Goal: Task Accomplishment & Management: Use online tool/utility

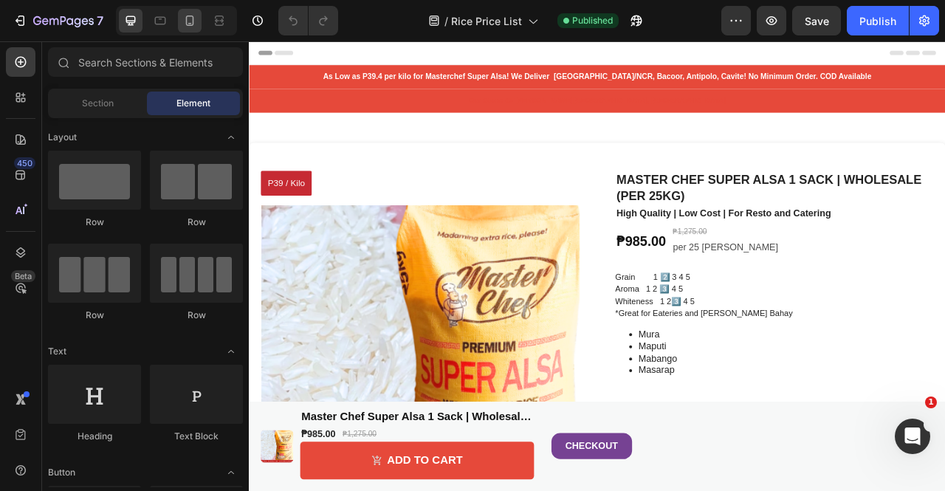
click at [194, 18] on icon at bounding box center [189, 20] width 15 height 15
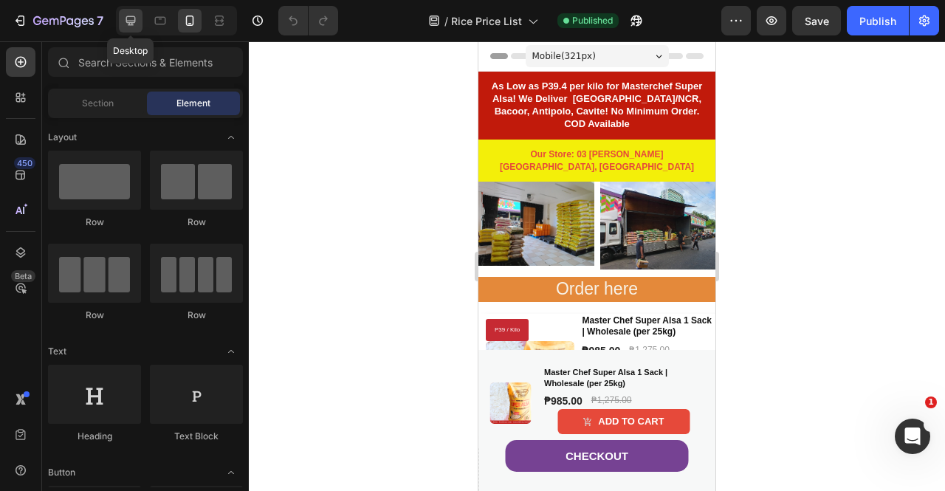
click at [131, 20] on icon at bounding box center [130, 20] width 15 height 15
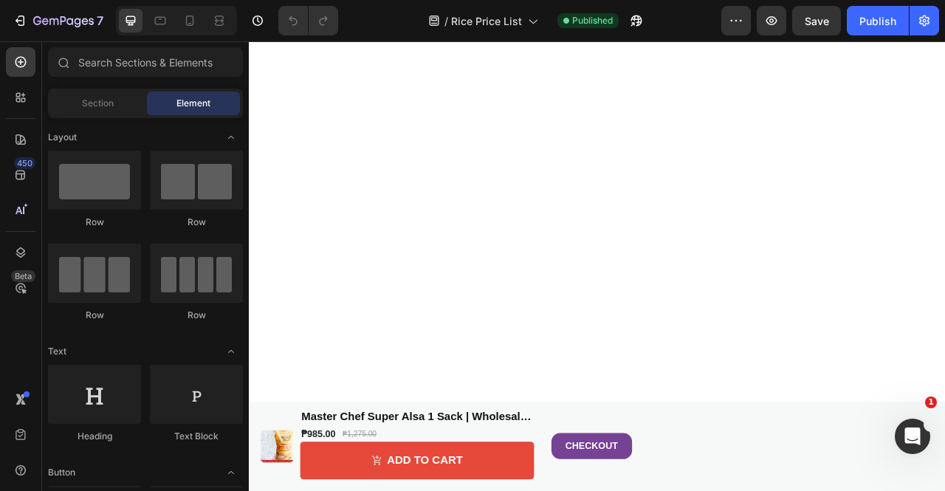
scroll to position [1329, 0]
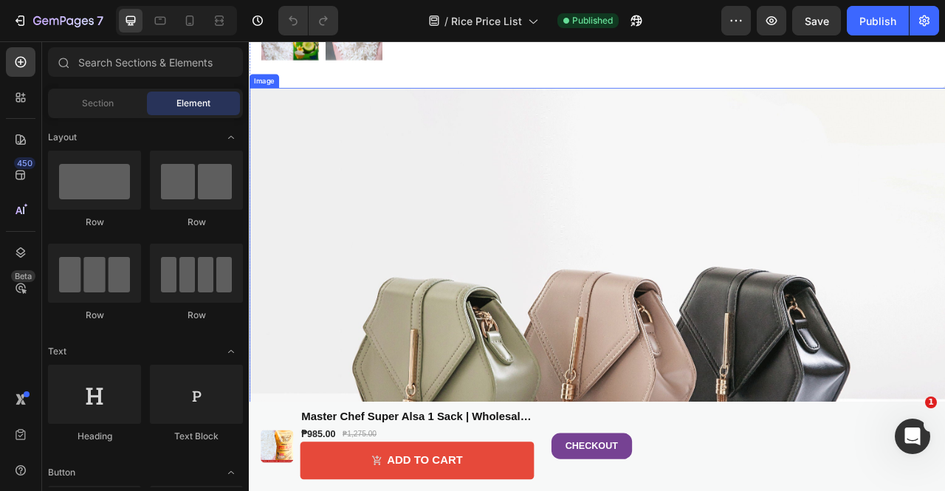
click at [725, 217] on img at bounding box center [692, 433] width 886 height 665
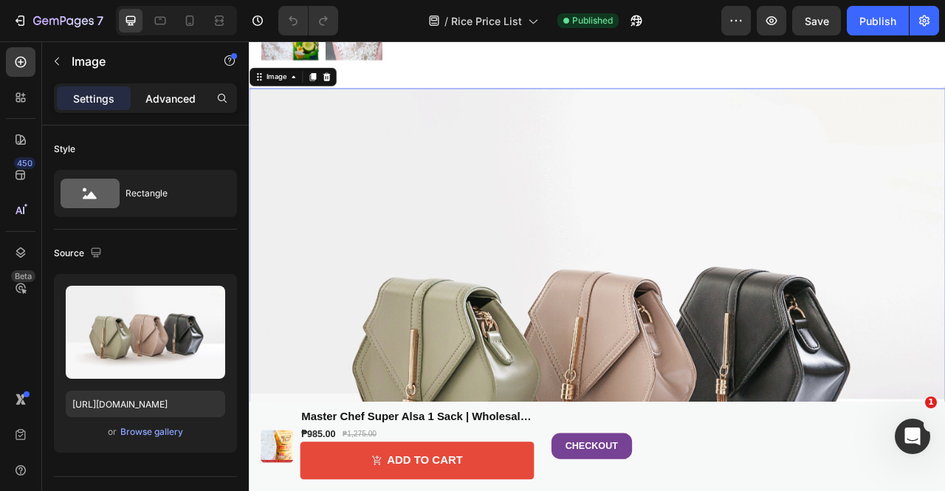
click at [186, 106] on div "Advanced" at bounding box center [171, 98] width 74 height 24
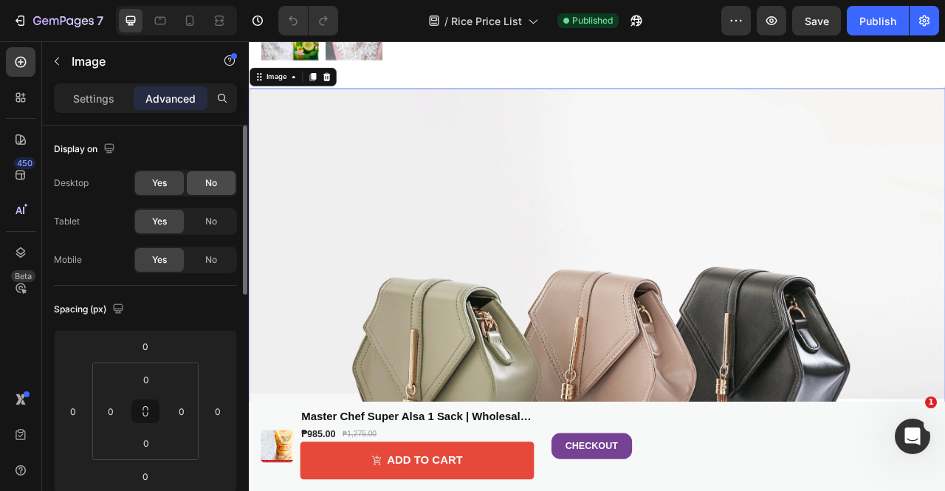
click at [205, 182] on span "No" at bounding box center [211, 183] width 12 height 13
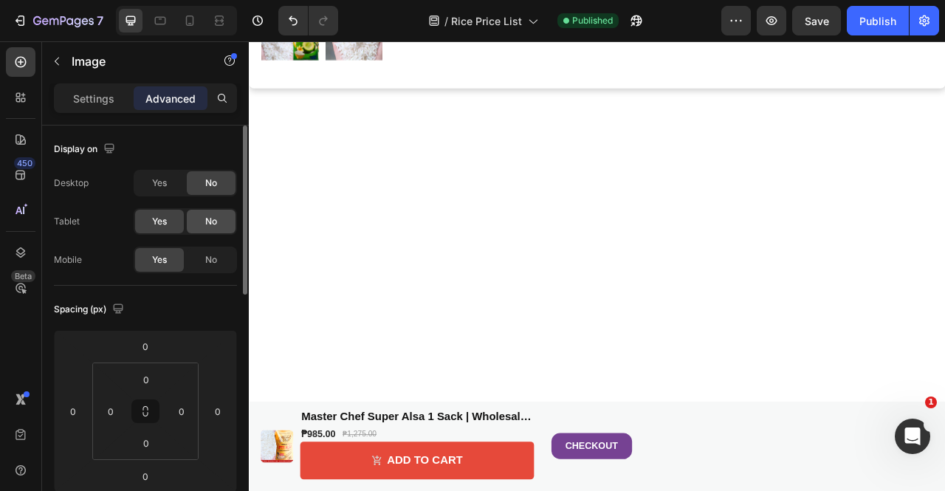
click at [211, 213] on div "No" at bounding box center [211, 222] width 49 height 24
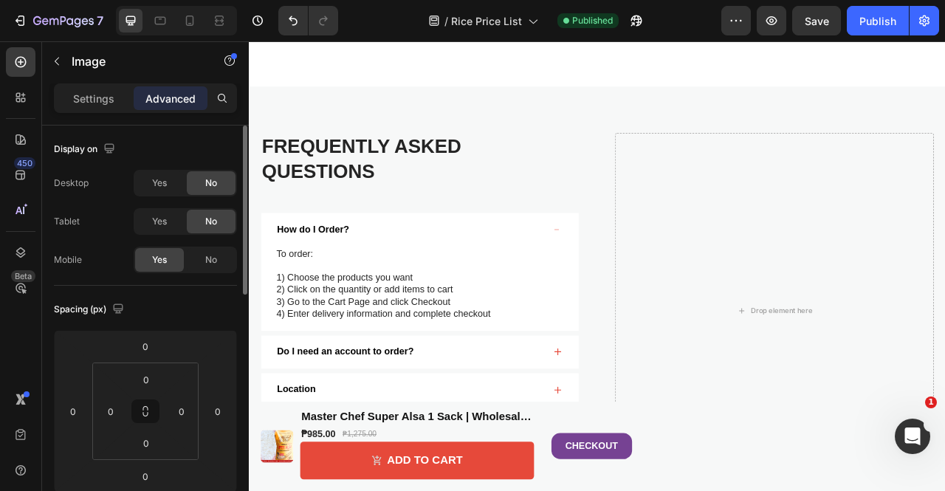
scroll to position [2289, 0]
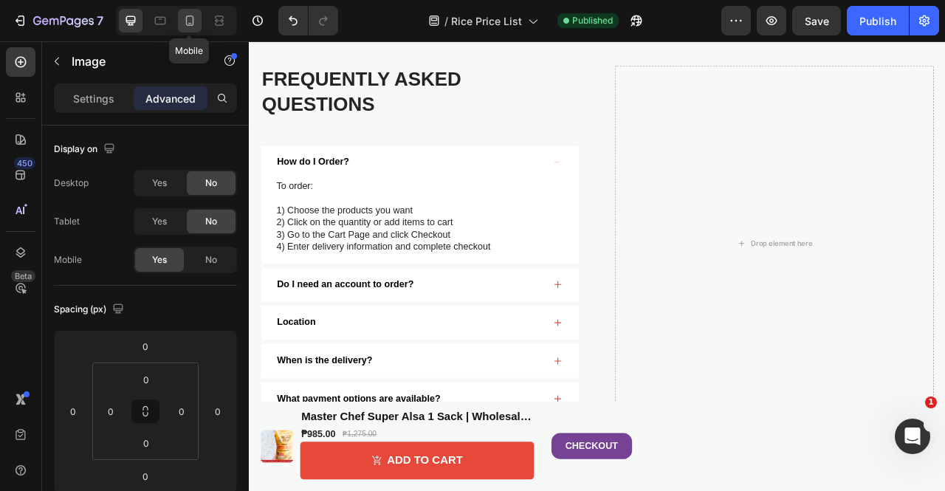
click at [191, 13] on icon at bounding box center [189, 20] width 15 height 15
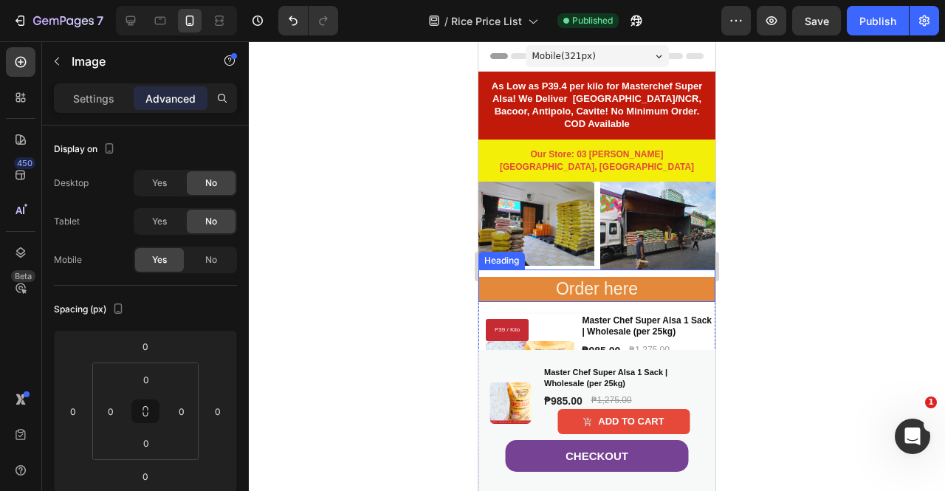
scroll to position [295, 0]
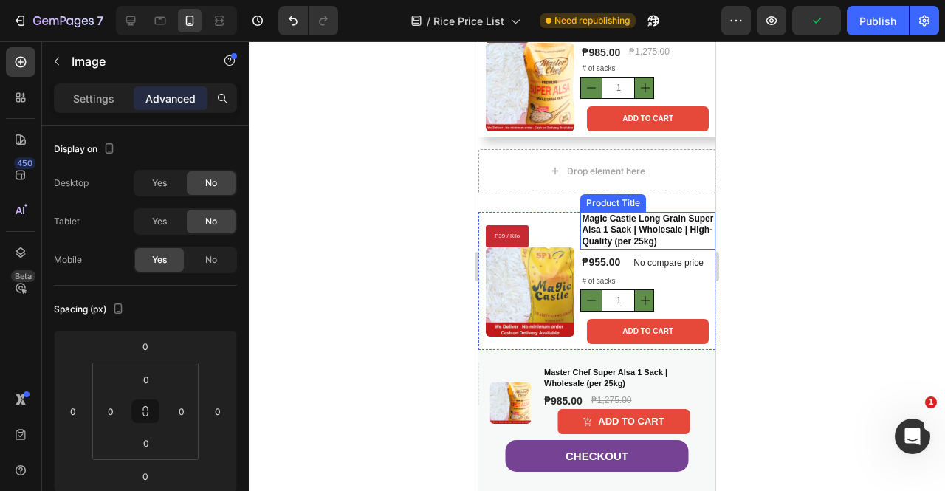
click at [603, 222] on h1 "Magic Castle Long Grain Super Alsa 1 Sack | Wholesale | High-Quality (per 25kg)" at bounding box center [647, 231] width 135 height 38
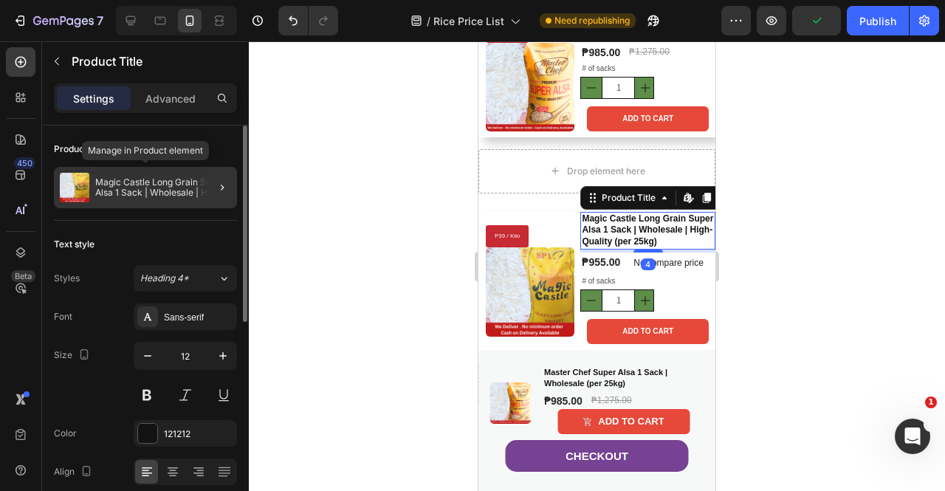
click at [147, 185] on p "Magic Castle Long Grain Super Alsa 1 Sack | Wholesale | High-Quality (per 25kg)" at bounding box center [163, 187] width 136 height 21
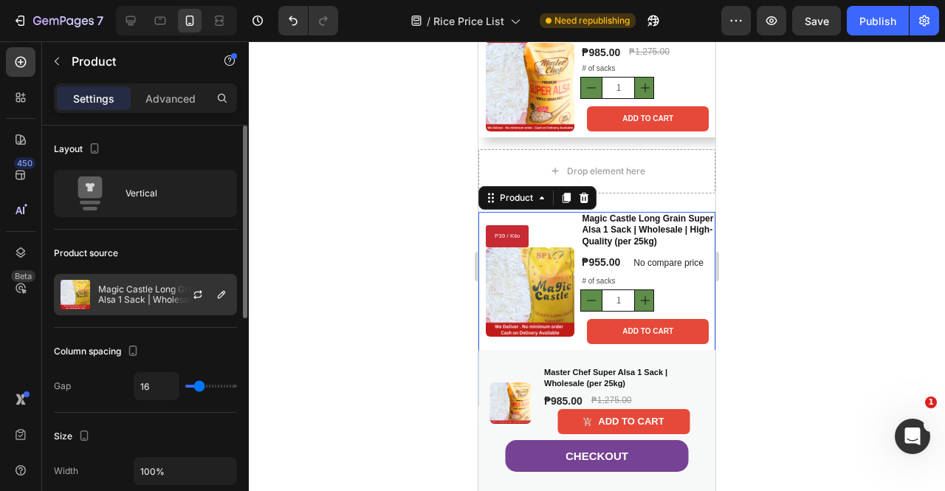
click at [143, 287] on p "Magic Castle Long Grain Super Alsa 1 Sack | Wholesale | High-Quality (per 25kg)" at bounding box center [164, 294] width 132 height 21
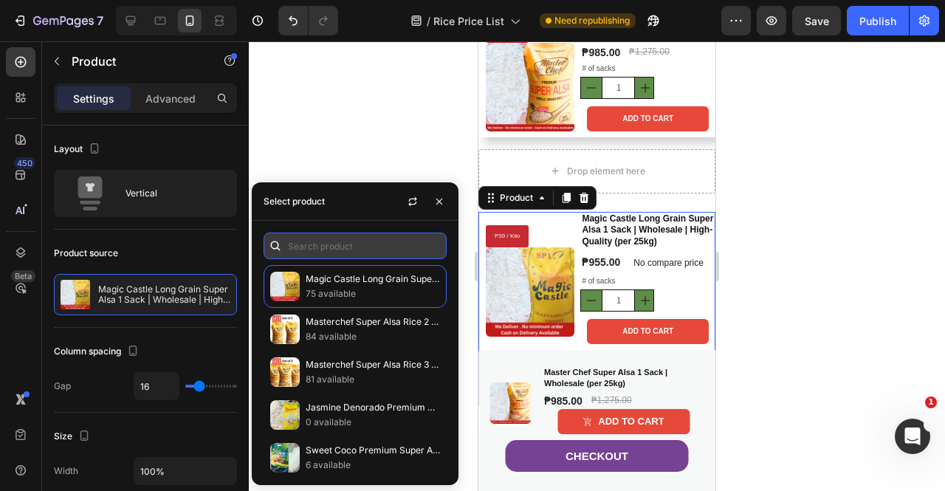
click at [368, 251] on input "text" at bounding box center [355, 246] width 183 height 27
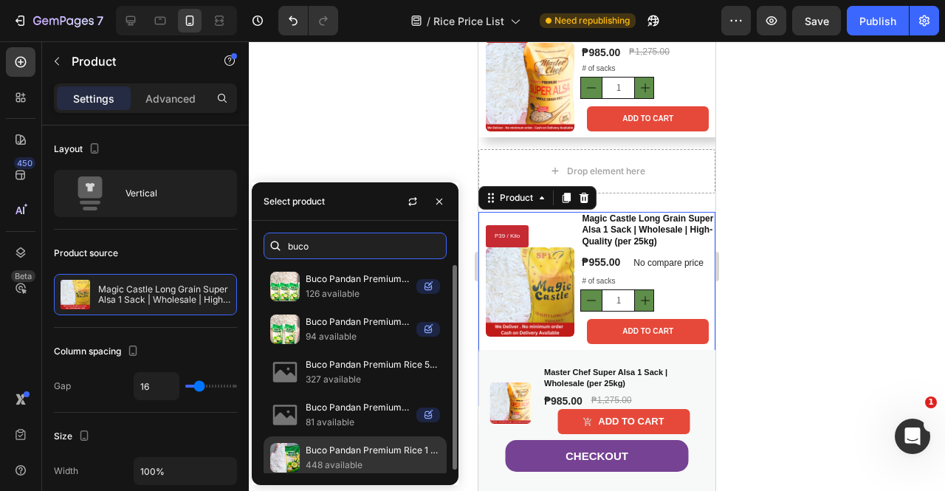
type input "buco"
click at [348, 445] on p "Buco Pandan Premium Rice 1 Sack | Wholesale | High-Quality (per 25kg)" at bounding box center [373, 450] width 134 height 15
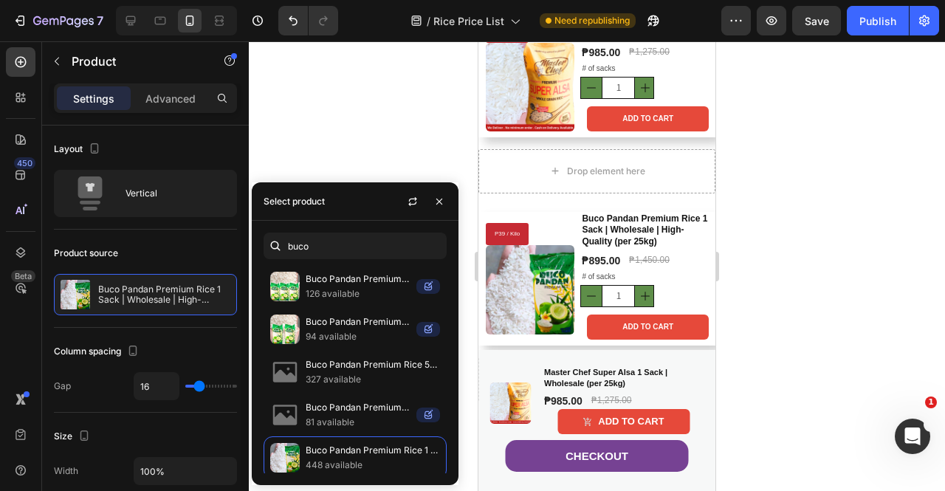
click at [781, 230] on div at bounding box center [597, 266] width 696 height 450
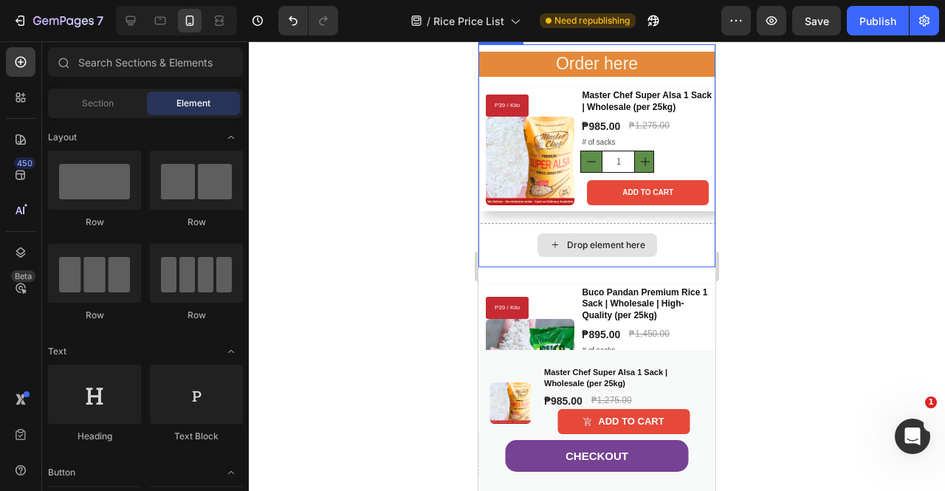
scroll to position [369, 0]
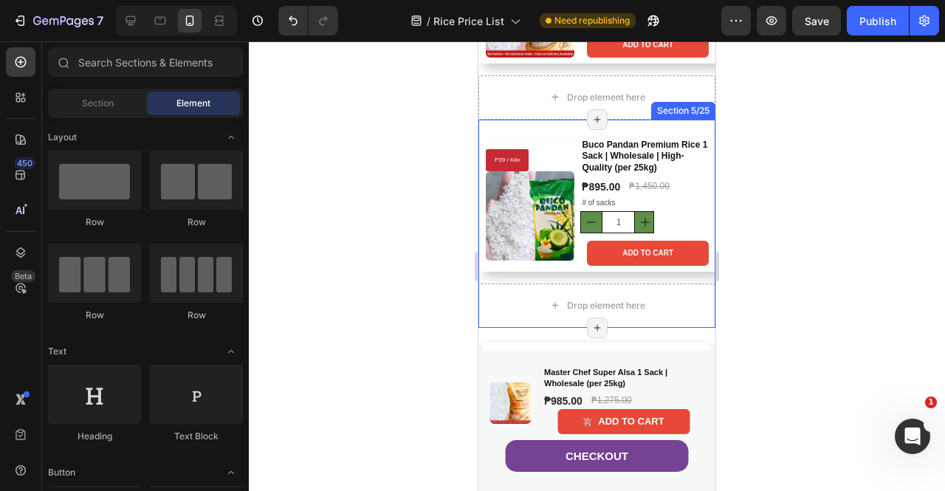
click at [671, 126] on div "P39 / Kilo Product Badge Product Images Buco Pandan Premium Rice 1 Sack | Whole…" at bounding box center [597, 224] width 237 height 208
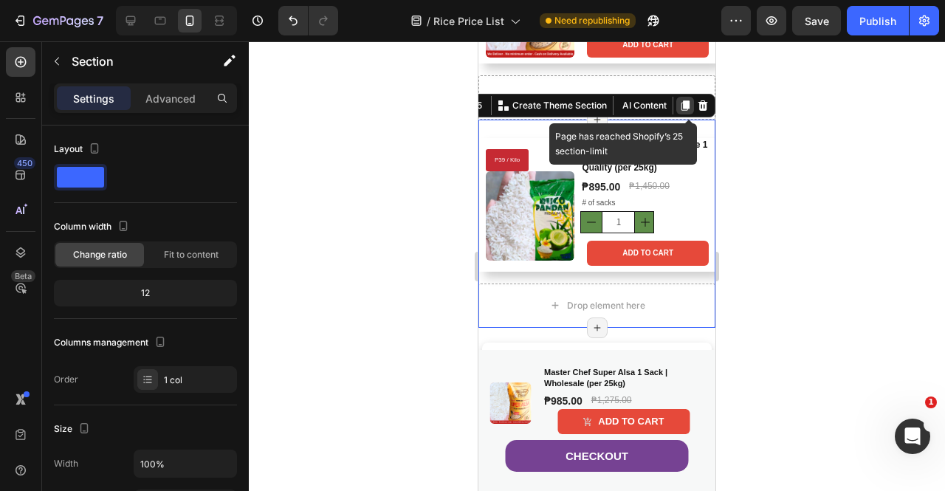
click at [682, 100] on icon at bounding box center [686, 105] width 8 height 10
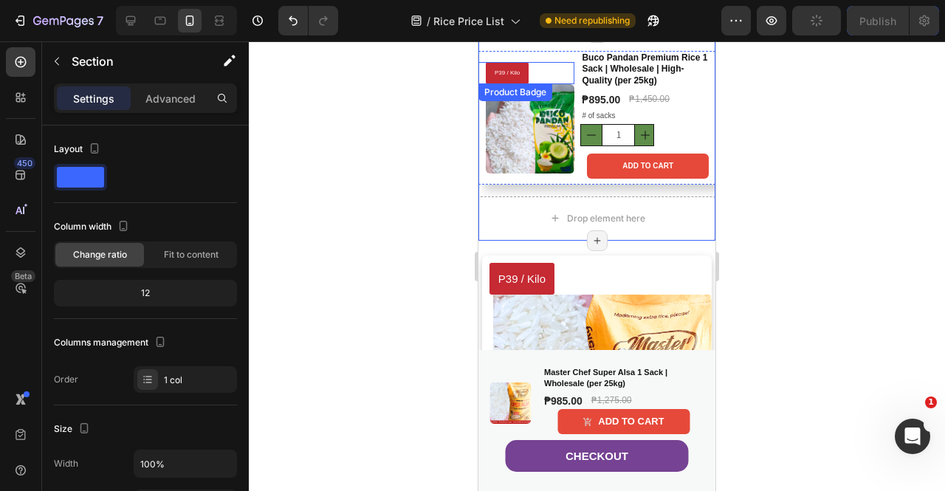
scroll to position [517, 0]
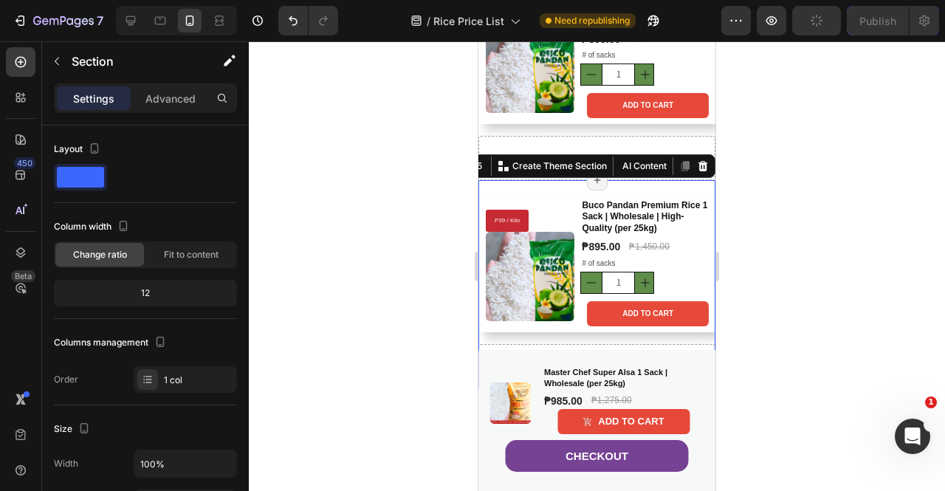
click at [558, 193] on div "P39 / Kilo Product Badge Product Images Buco Pandan Premium Rice 1 Sack | Whole…" at bounding box center [597, 284] width 237 height 208
click at [607, 220] on h1 "Buco Pandan Premium Rice 1 Sack | Wholesale | High-Quality (per 25kg)" at bounding box center [647, 218] width 135 height 38
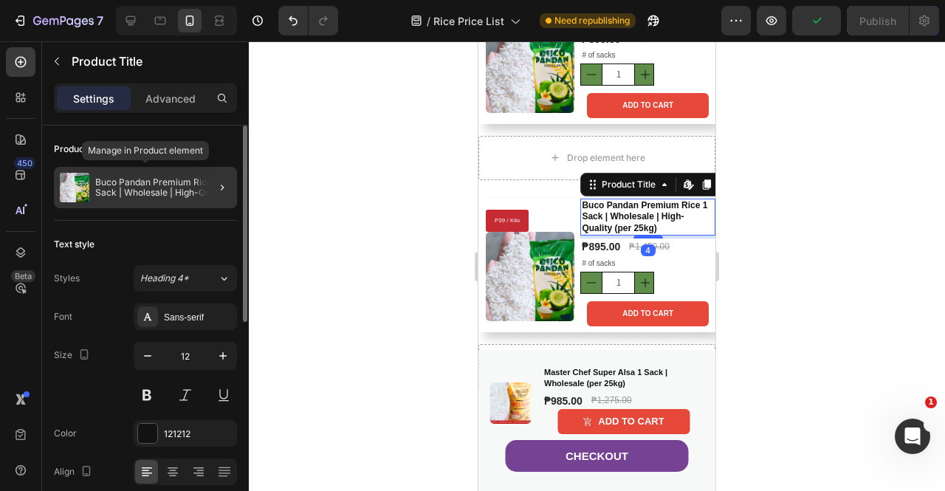
click at [160, 189] on p "Buco Pandan Premium Rice 1 Sack | Wholesale | High-Quality (per 25kg)" at bounding box center [163, 187] width 136 height 21
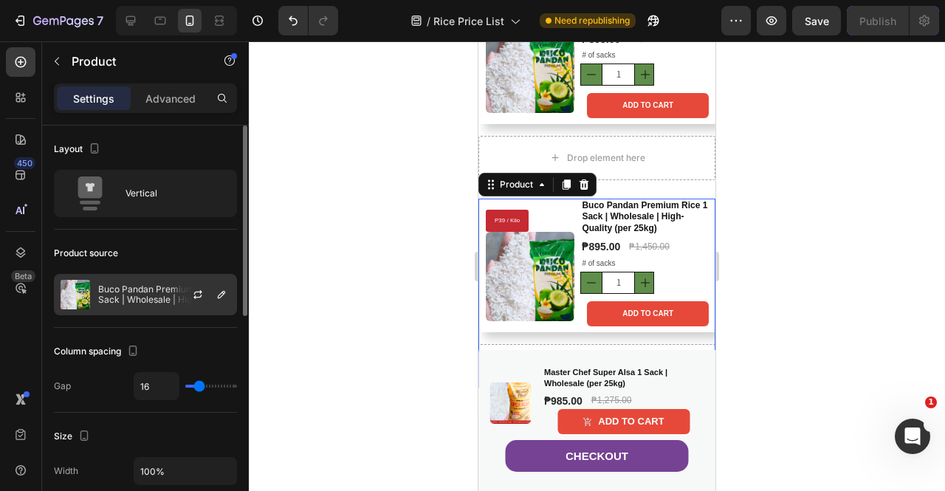
click at [151, 296] on p "Buco Pandan Premium Rice 1 Sack | Wholesale | High-Quality (per 25kg)" at bounding box center [164, 294] width 132 height 21
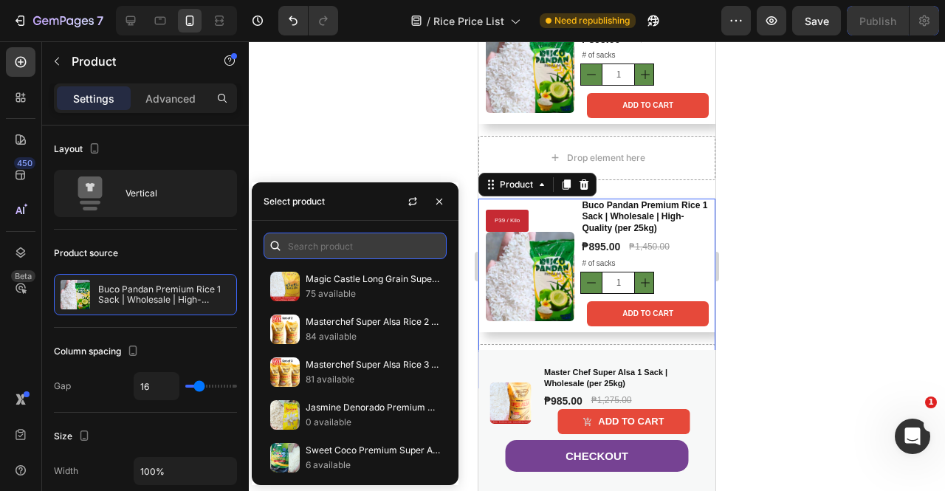
click at [319, 238] on input "text" at bounding box center [355, 246] width 183 height 27
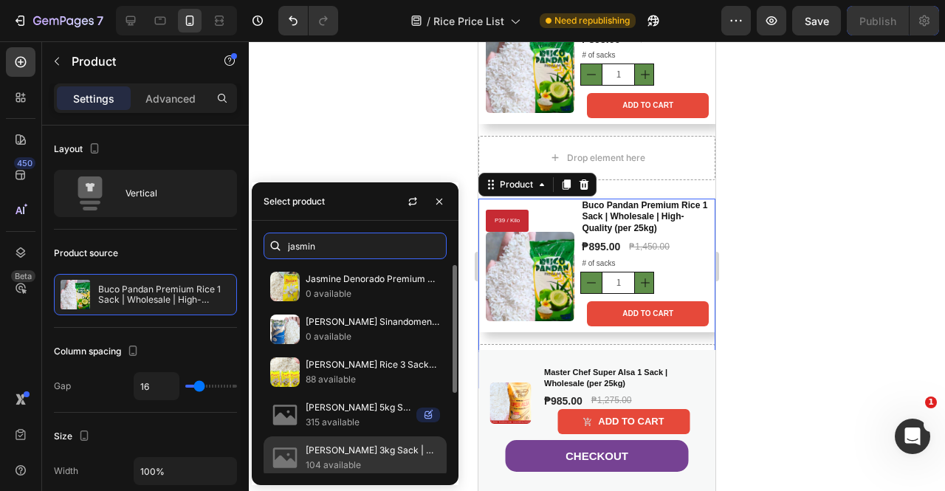
scroll to position [130, 0]
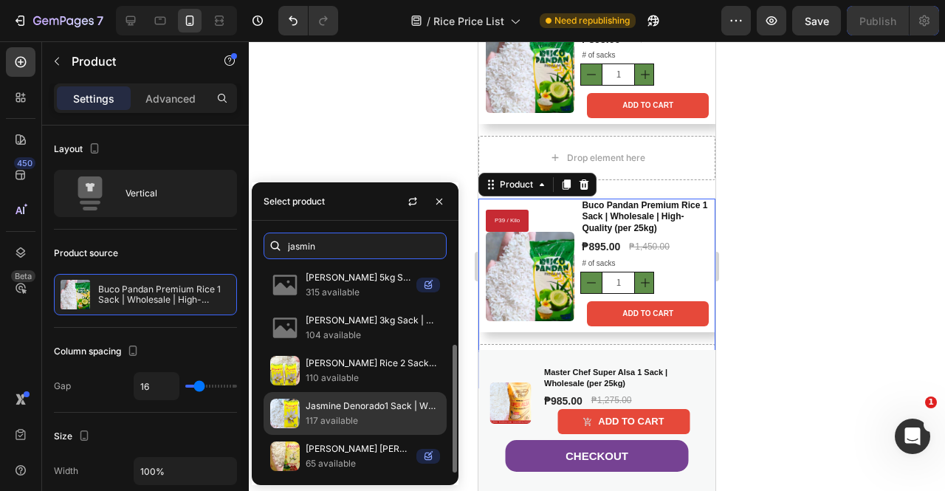
type input "jasmin"
click at [384, 414] on p "117 available" at bounding box center [373, 421] width 134 height 15
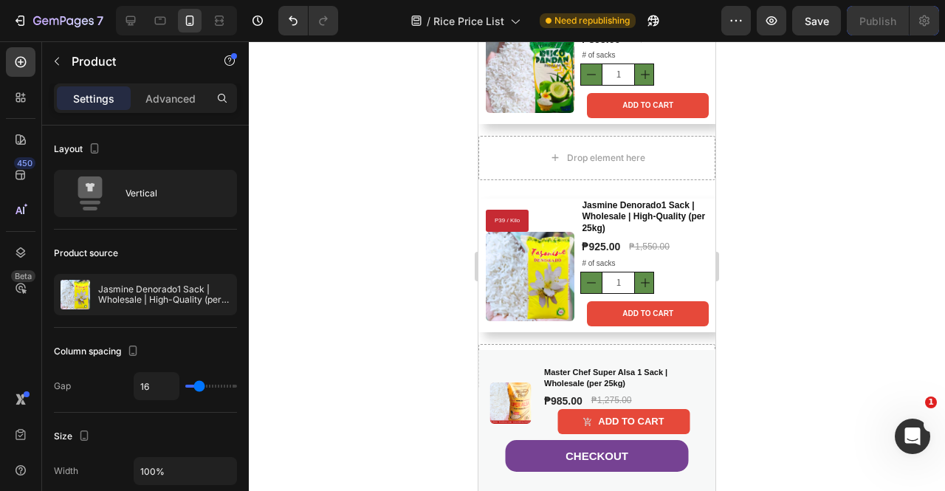
click at [752, 295] on div at bounding box center [597, 266] width 696 height 450
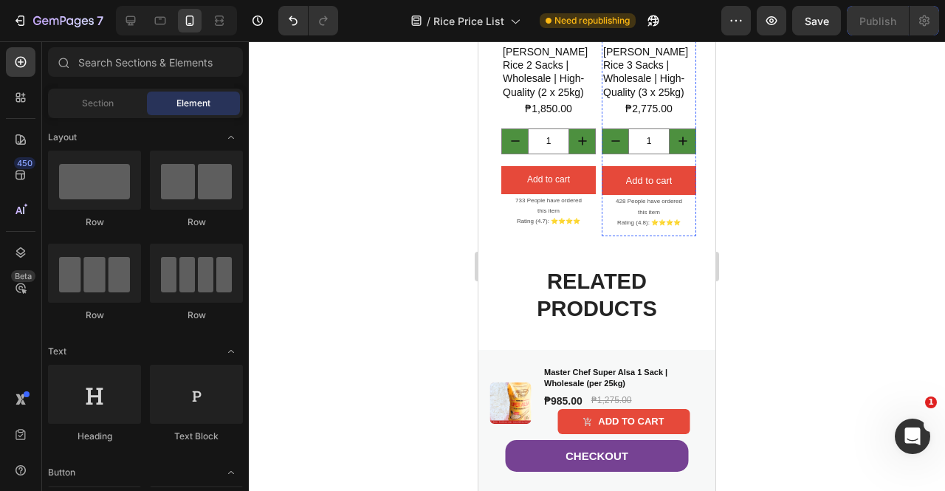
scroll to position [5407, 0]
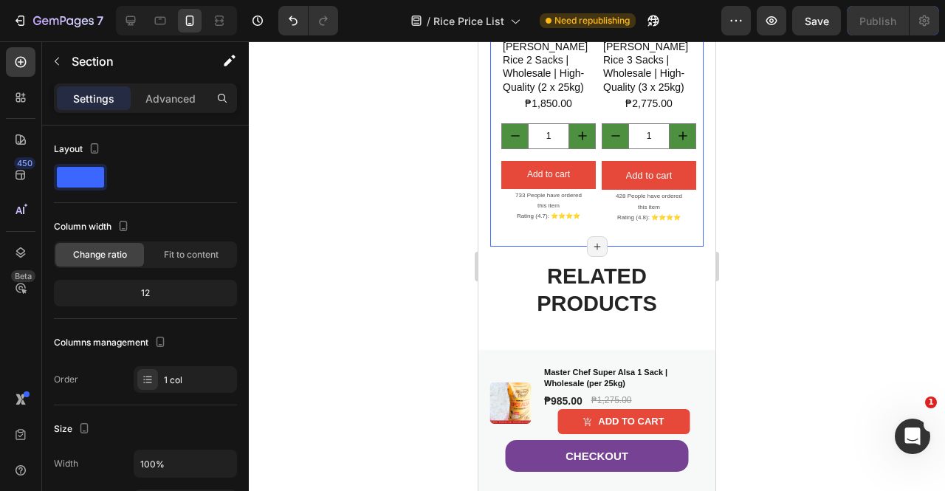
click at [601, 243] on div "Product Images Jasmine Denorado Rice 2 Sacks | Wholesale | High-Quality (2 x 25…" at bounding box center [587, 87] width 195 height 311
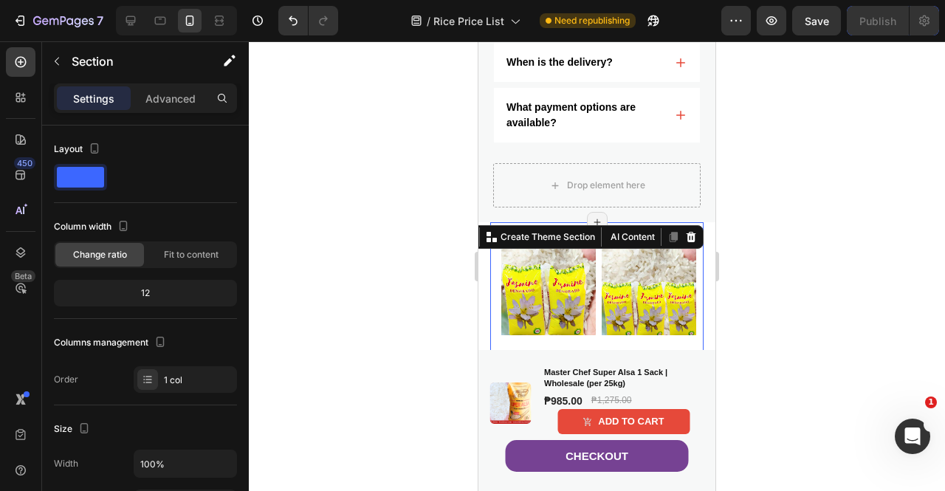
scroll to position [5083, 0]
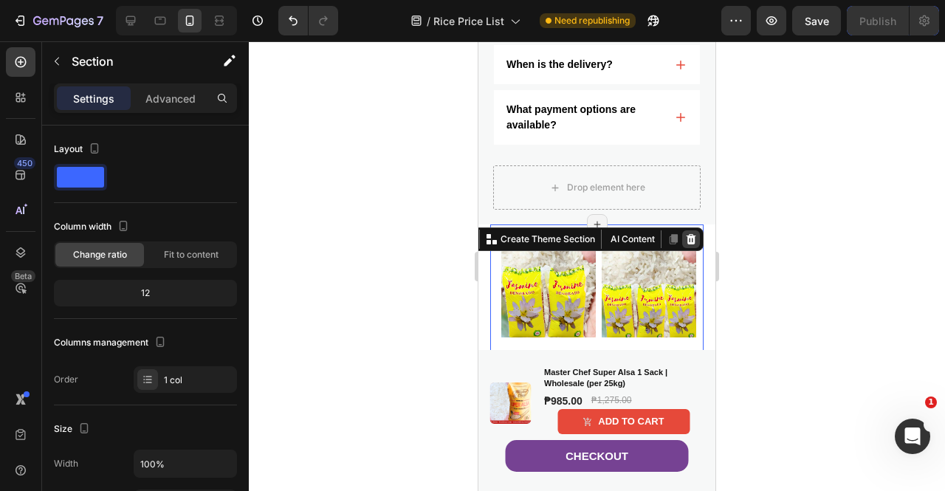
click at [687, 244] on icon at bounding box center [692, 239] width 10 height 10
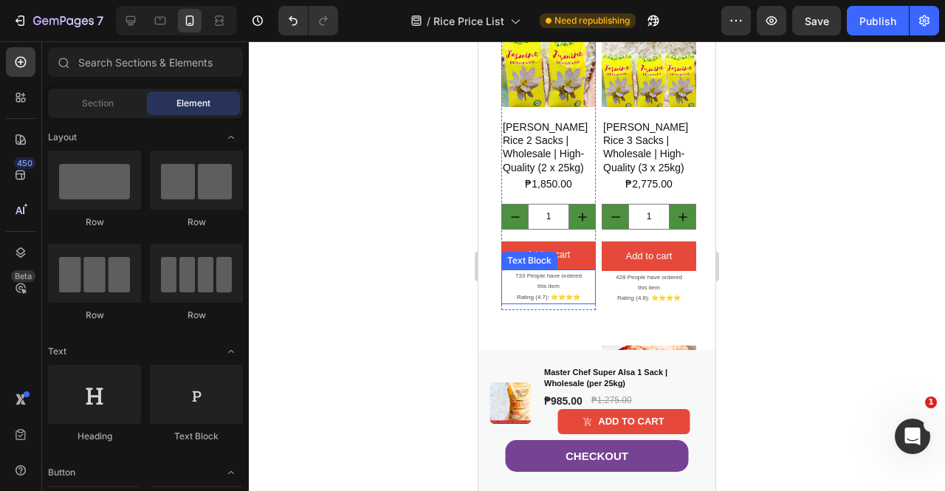
scroll to position [7580, 0]
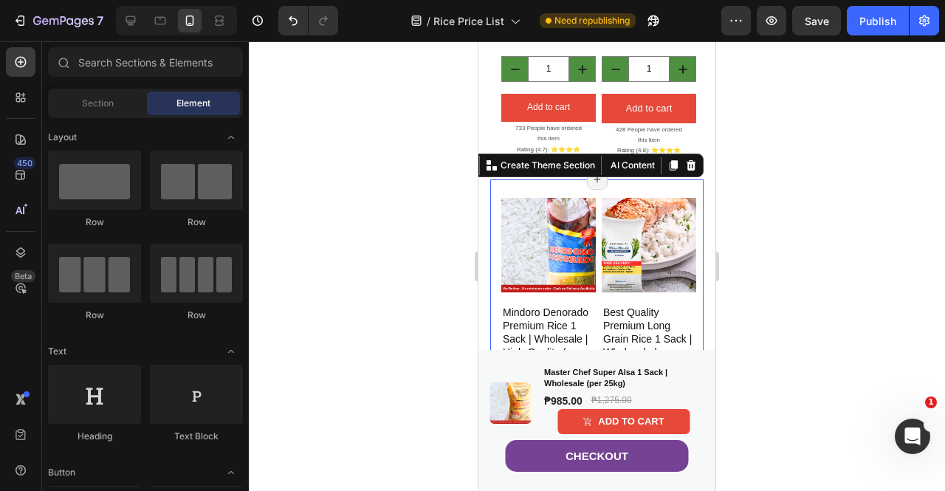
click at [645, 205] on div "Product Images Mindoro Denorado Premium Rice 1 Sack | Wholesale | High-Quality …" at bounding box center [596, 359] width 213 height 360
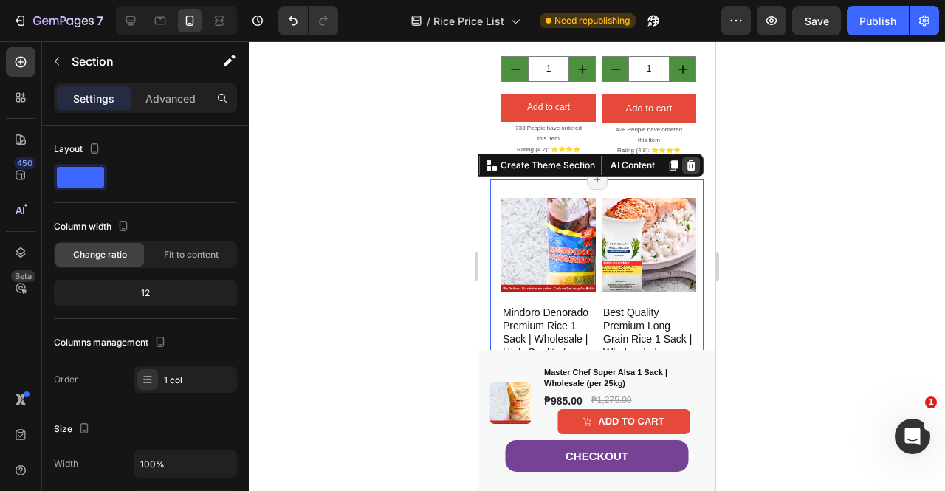
click at [687, 171] on icon at bounding box center [692, 165] width 10 height 10
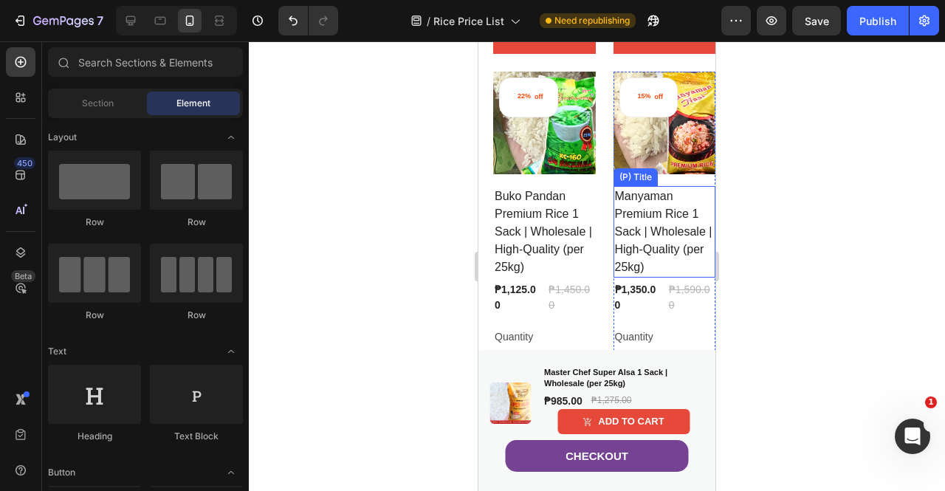
scroll to position [7285, 0]
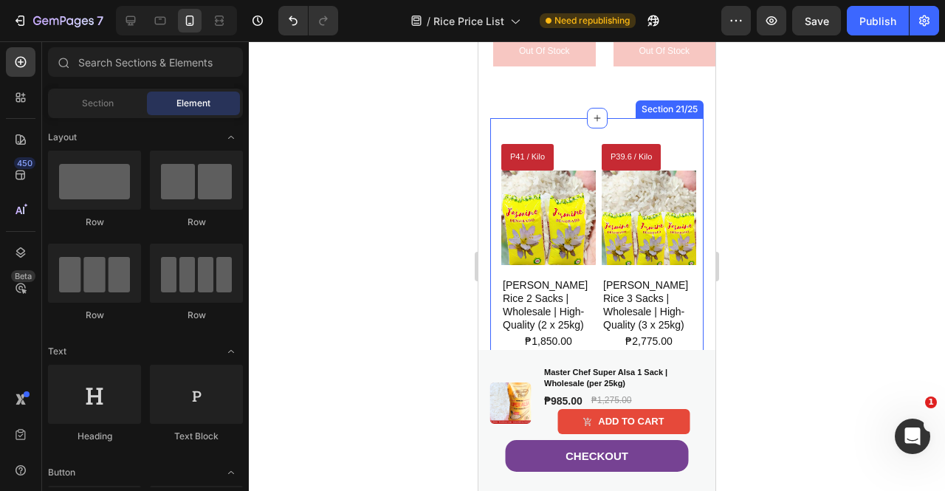
click at [677, 118] on div "P41 / Kilo Product Badge Product Images Jasmine Denorado Rice 2 Sacks | Wholesa…" at bounding box center [596, 301] width 213 height 366
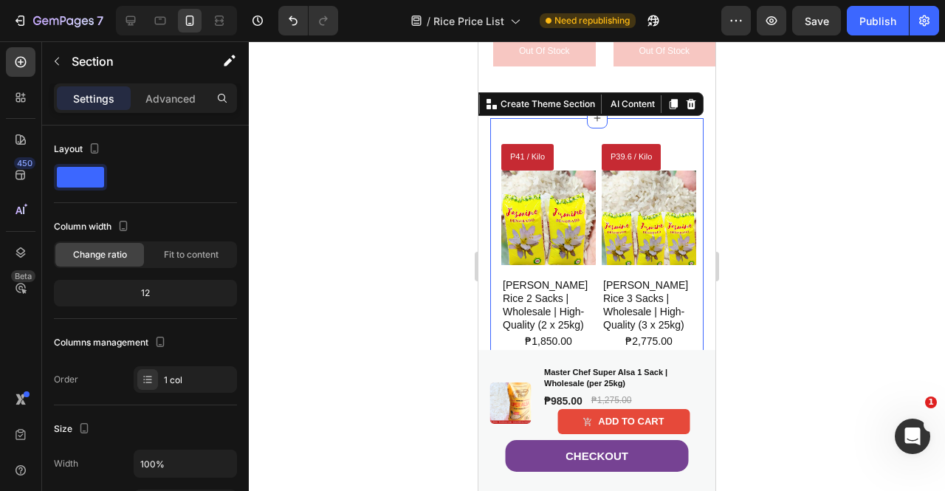
drag, startPoint x: 684, startPoint y: 97, endPoint x: 716, endPoint y: 132, distance: 47.6
click at [872, 26] on div "Publish" at bounding box center [878, 21] width 37 height 16
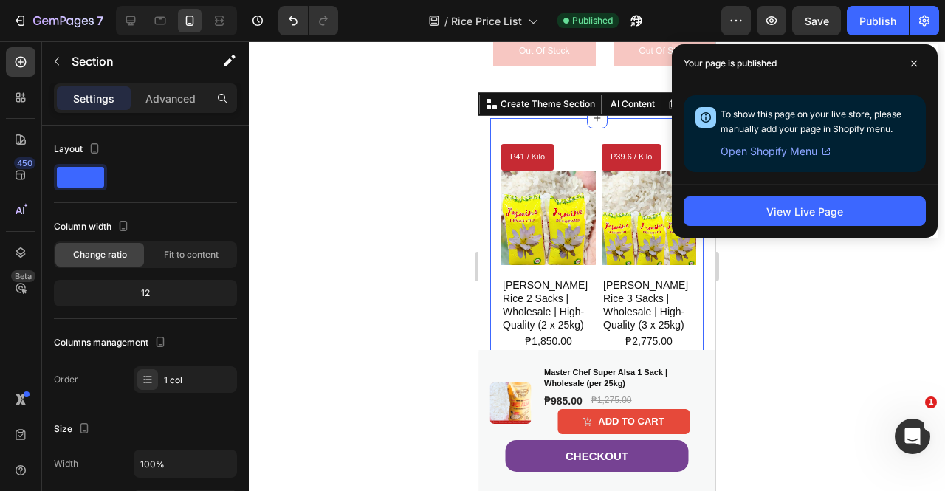
click at [455, 172] on div at bounding box center [597, 266] width 696 height 450
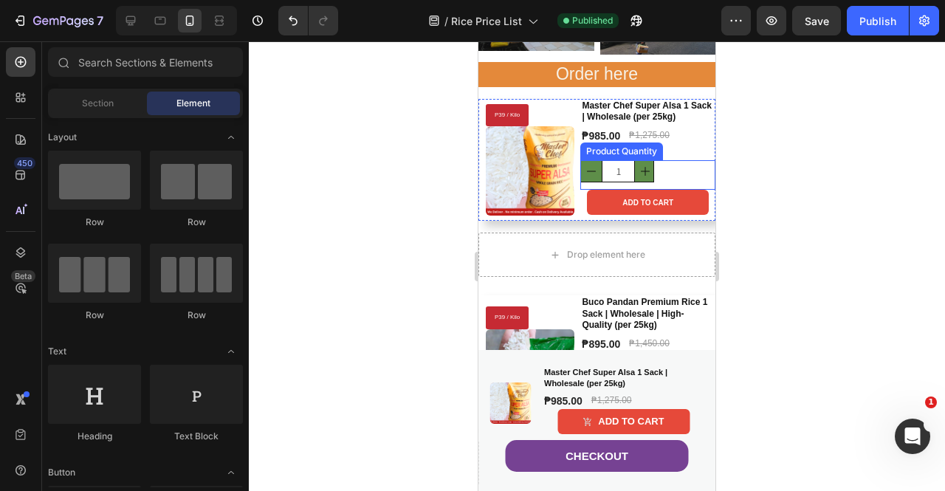
scroll to position [222, 0]
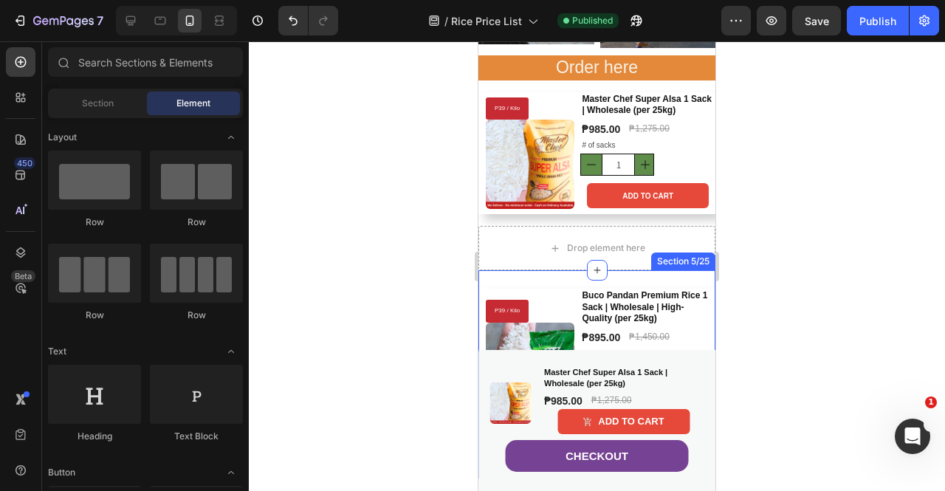
click at [557, 278] on div "P39 / Kilo Product Badge Product Images Buco Pandan Premium Rice 1 Sack | Whole…" at bounding box center [597, 374] width 237 height 208
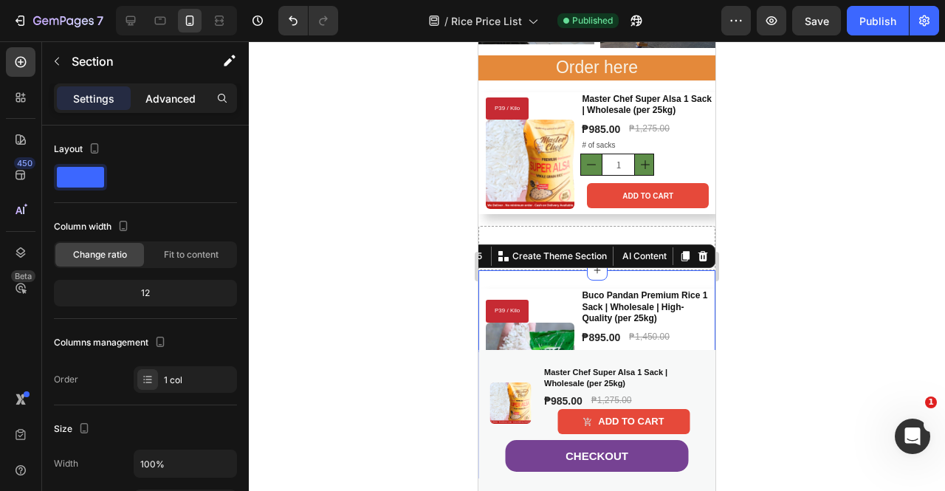
click at [189, 99] on p "Advanced" at bounding box center [170, 99] width 50 height 16
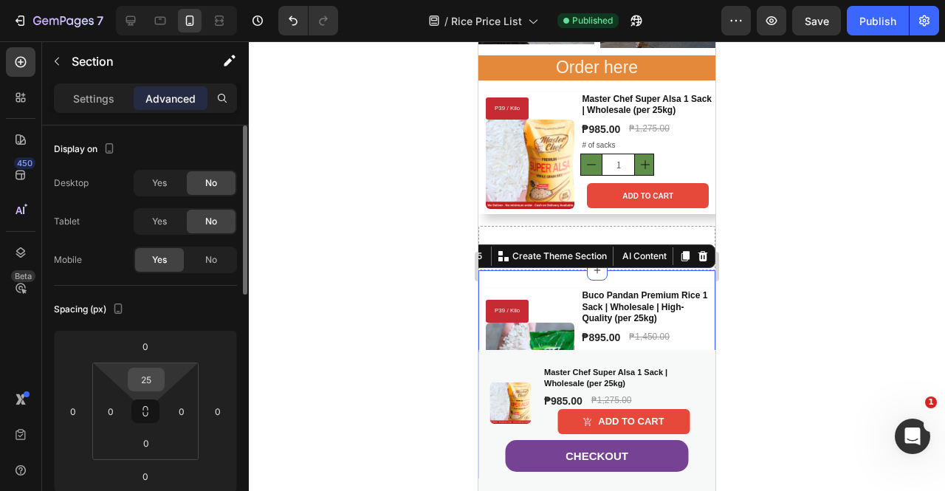
click at [154, 373] on input "25" at bounding box center [146, 380] width 30 height 22
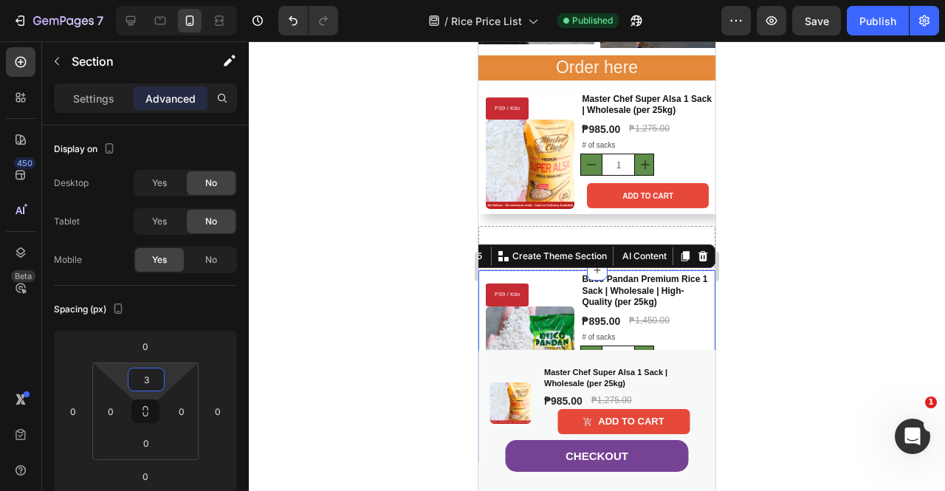
type input "35"
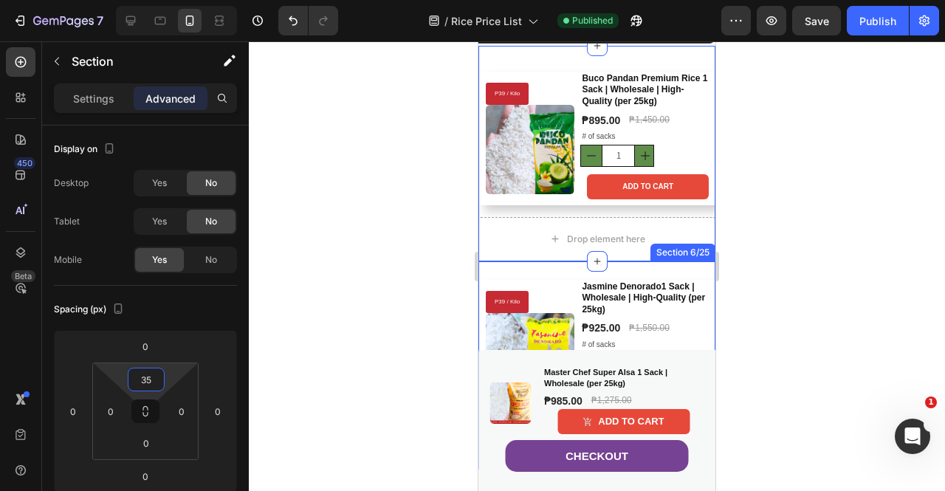
scroll to position [591, 0]
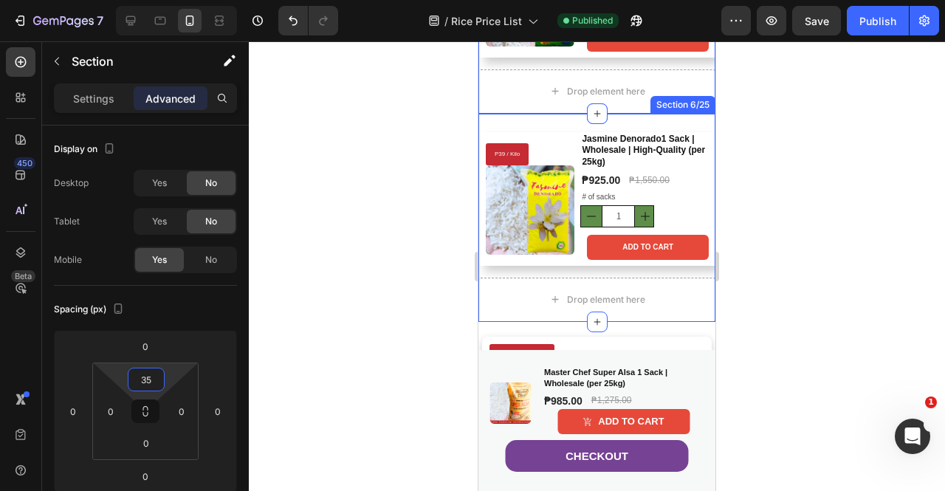
click at [550, 126] on div "P39 / Kilo Product Badge Product Images Jasmine Denorado1 Sack | Wholesale | Hi…" at bounding box center [597, 218] width 237 height 208
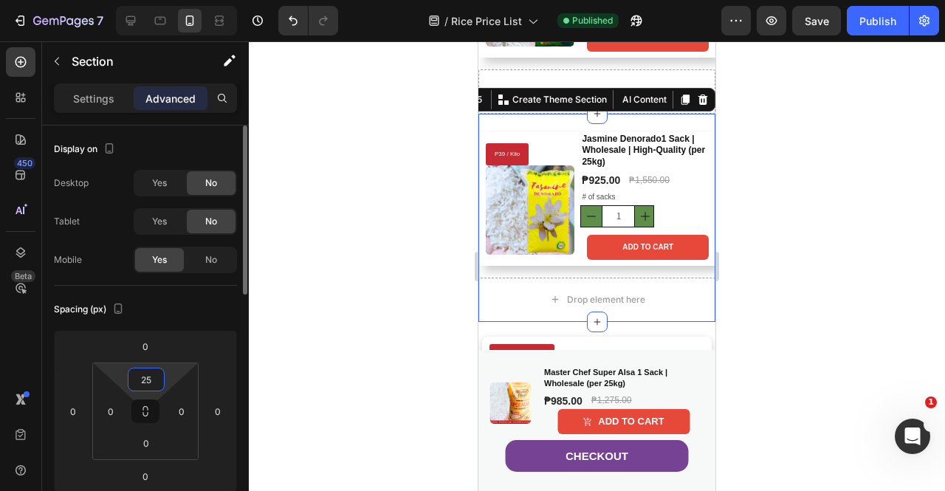
click at [145, 382] on input "25" at bounding box center [146, 380] width 30 height 22
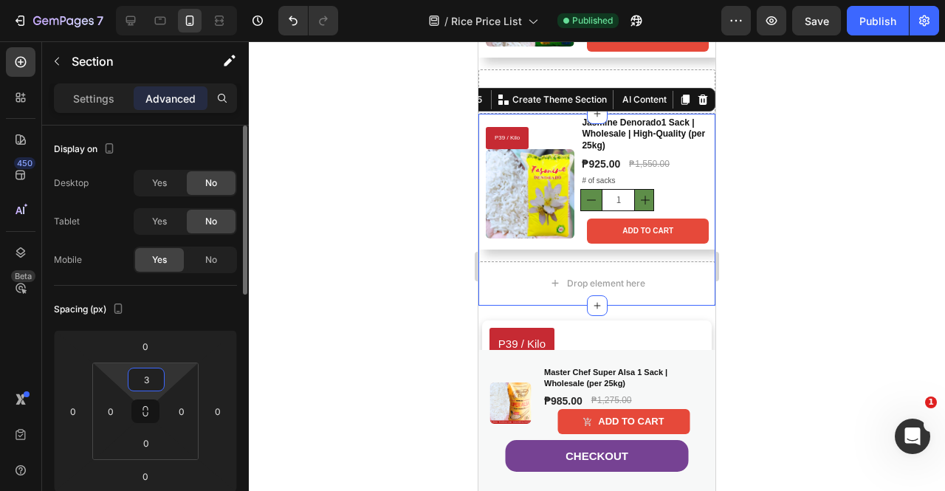
type input "35"
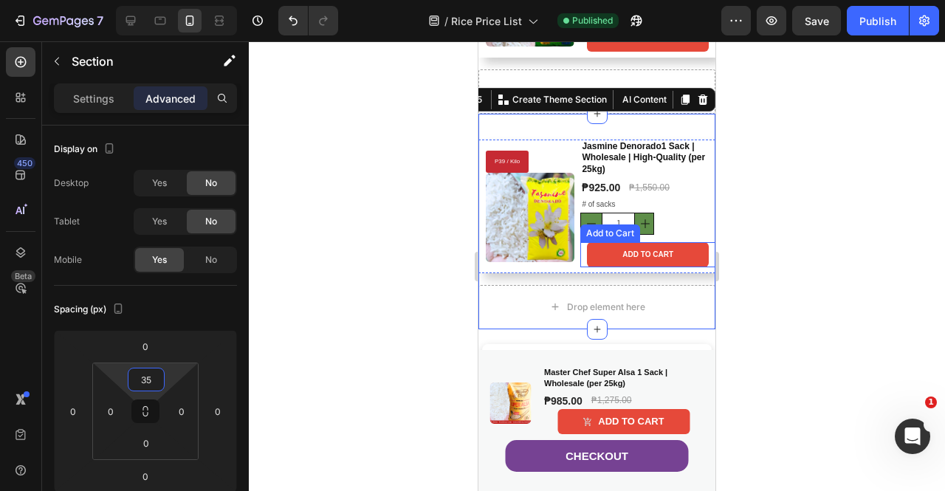
click at [750, 230] on div at bounding box center [597, 266] width 696 height 450
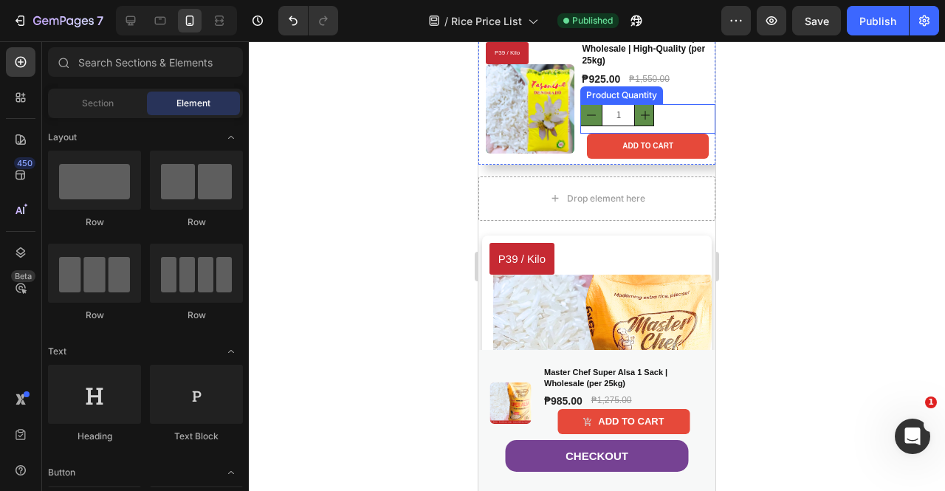
scroll to position [812, 0]
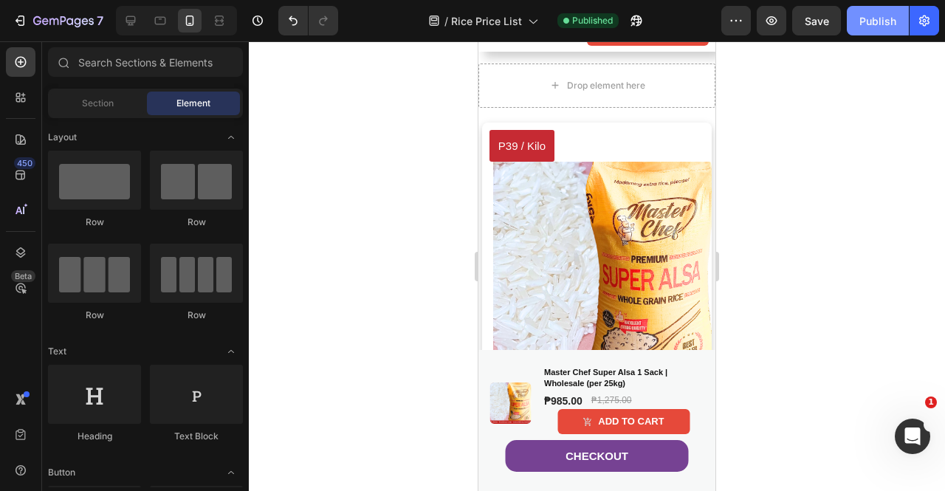
click at [898, 21] on button "Publish" at bounding box center [878, 21] width 62 height 30
